Goal: Information Seeking & Learning: Learn about a topic

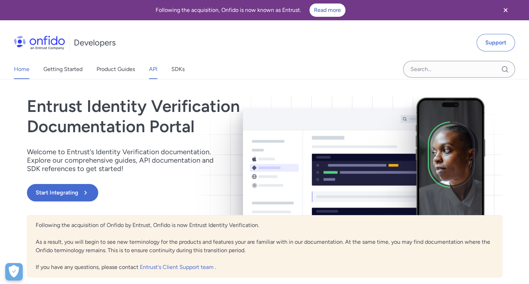
click at [151, 67] on link "API" at bounding box center [153, 69] width 8 height 20
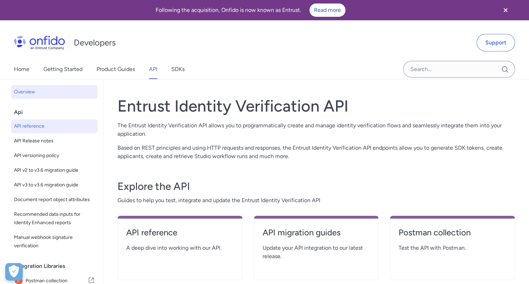
click at [43, 132] on link "API reference" at bounding box center [54, 126] width 86 height 14
select select "http"
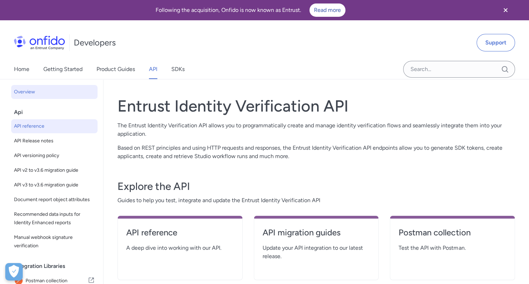
select select "http"
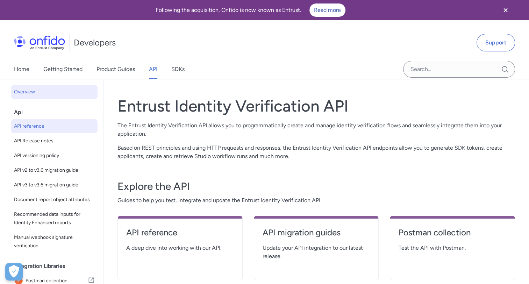
select select "http"
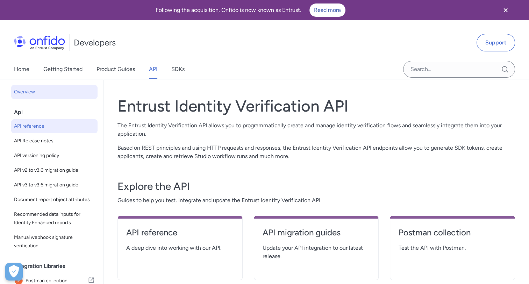
select select "http"
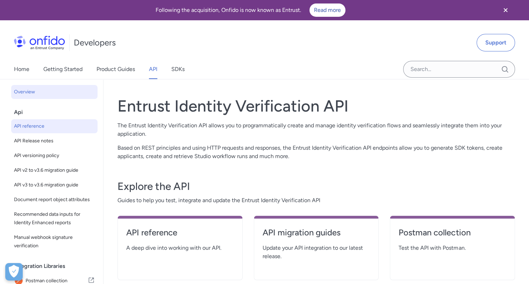
select select "http"
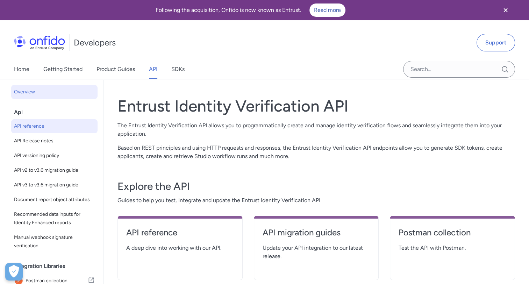
select select "http"
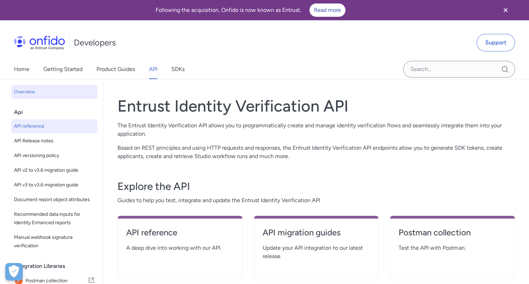
select select "http"
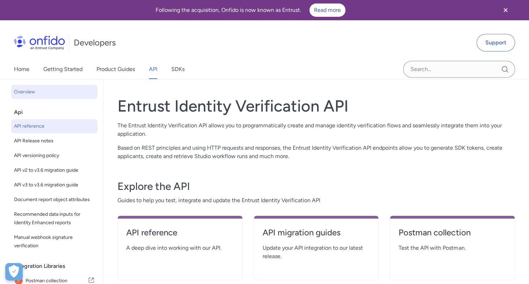
select select "http"
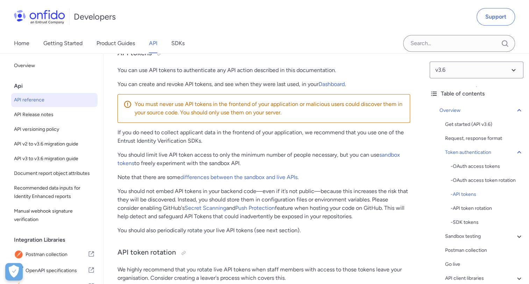
scroll to position [616, 0]
